Goal: Browse casually

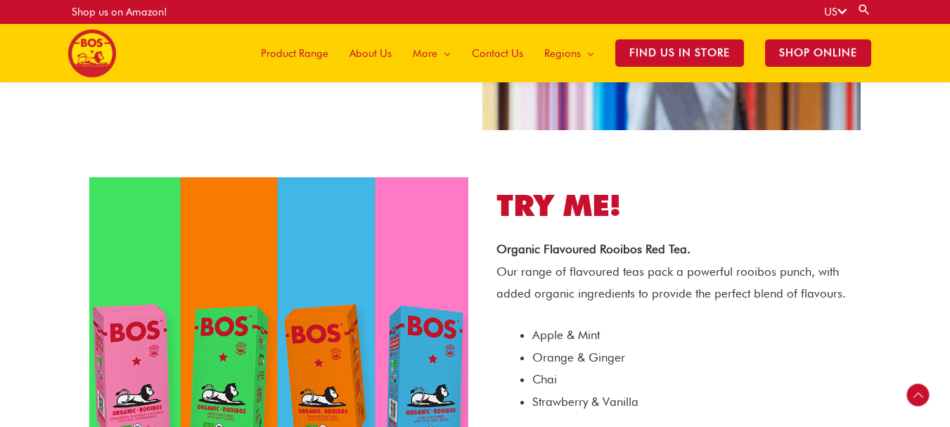
scroll to position [1827, 0]
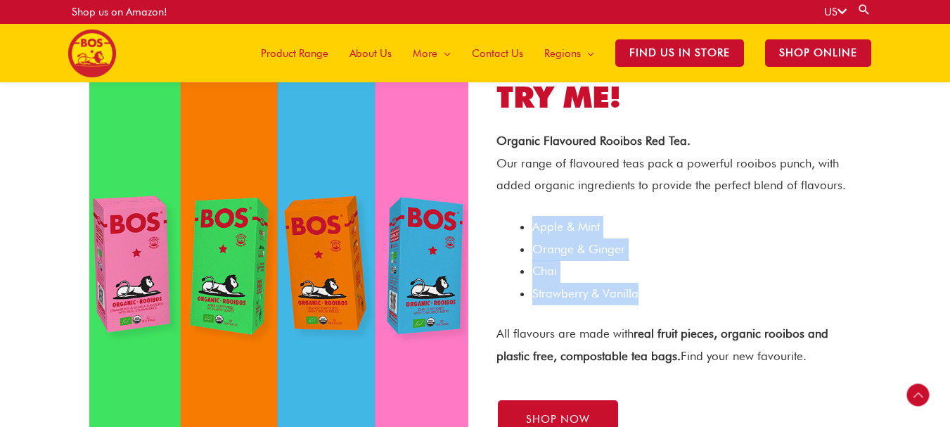
drag, startPoint x: 549, startPoint y: 226, endPoint x: 645, endPoint y: 285, distance: 112.7
click at [650, 291] on ul "Apple & Mint Orange & [PERSON_NAME] Strawberry & Vanilla" at bounding box center [689, 260] width 315 height 89
click at [493, 205] on div "TRY ME! Organic Flavoured Rooibos Red Tea. Our range of flavoured teas pack a p…" at bounding box center [671, 258] width 393 height 403
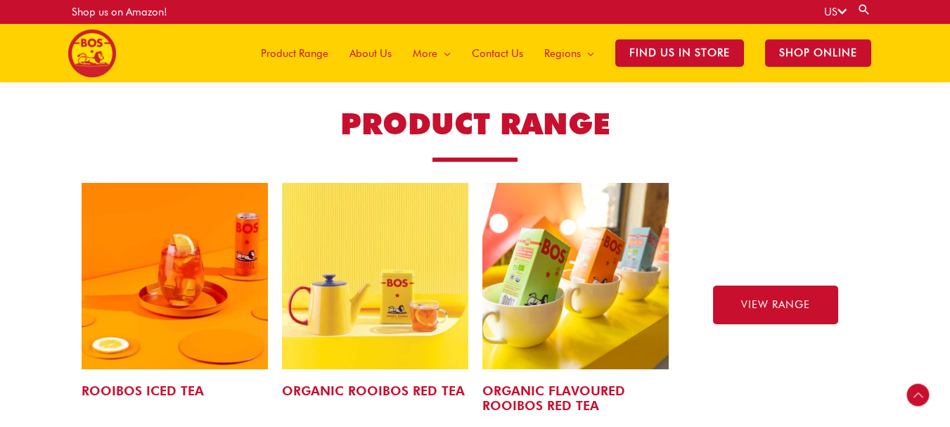
scroll to position [2178, 0]
